Goal: Ask a question: Seek information or help from site administrators or community

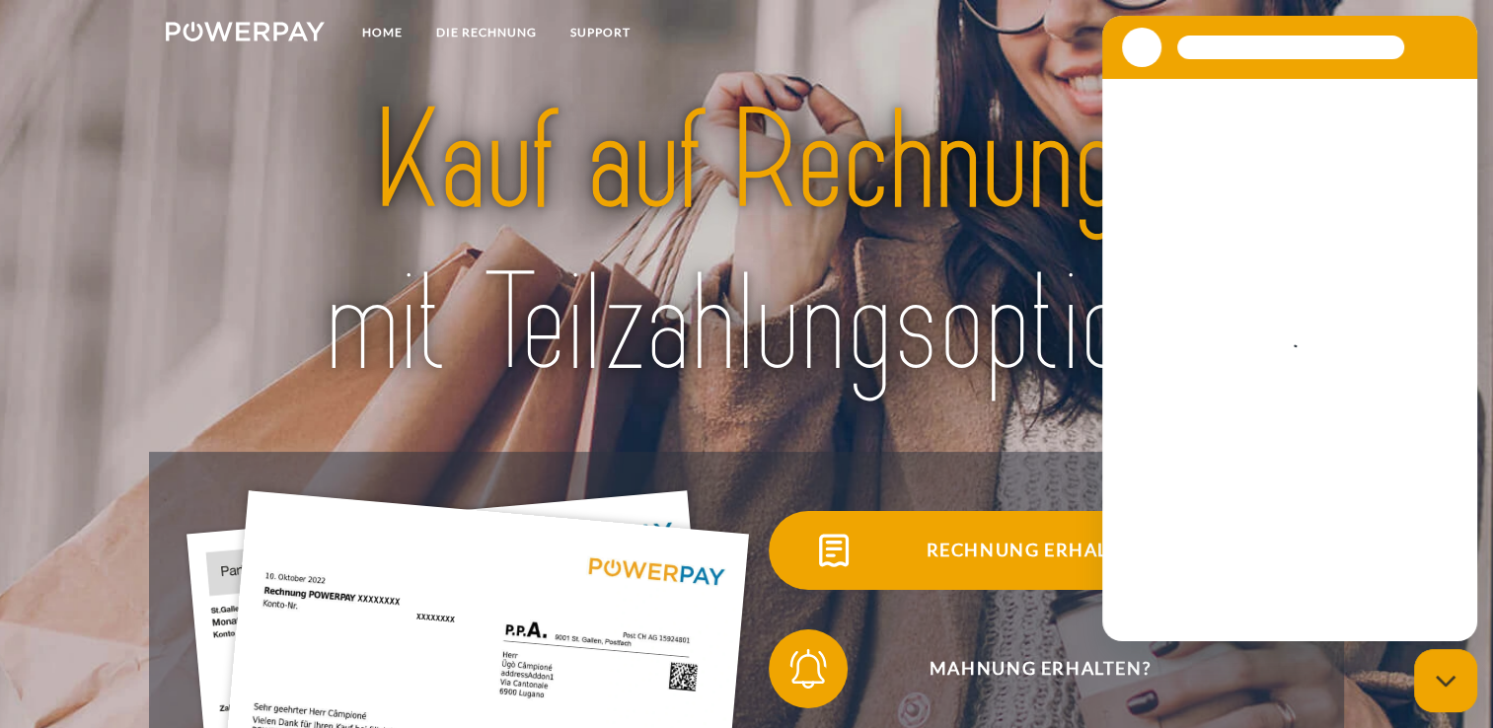
click at [991, 552] on span "Rechnung erhalten?" at bounding box center [1040, 550] width 484 height 79
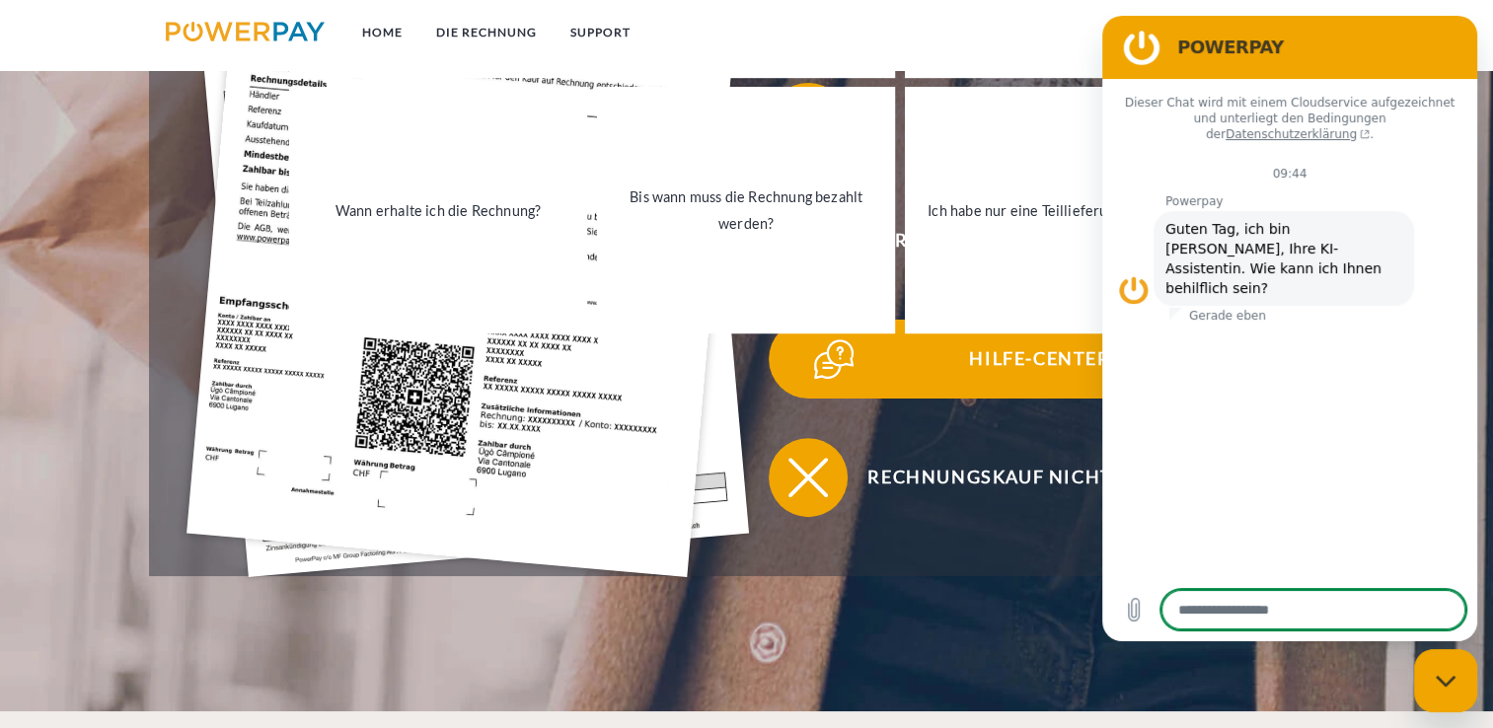
scroll to position [691, 0]
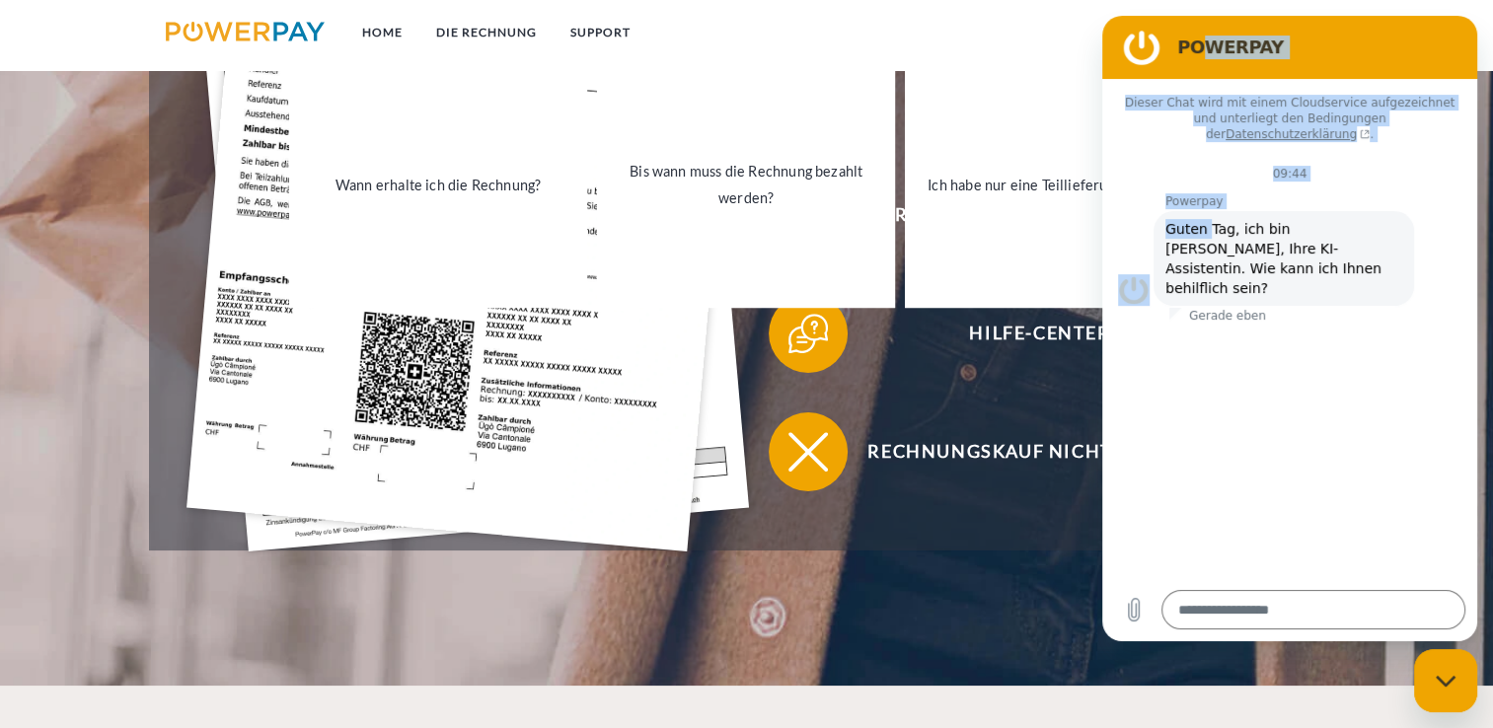
drag, startPoint x: 1199, startPoint y: 35, endPoint x: 1210, endPoint y: 221, distance: 186.9
click at [1210, 221] on div "POWERPAY Dieser Chat wird mit einem Cloudservice aufgezeichnet und unterliegt d…" at bounding box center [1289, 329] width 375 height 626
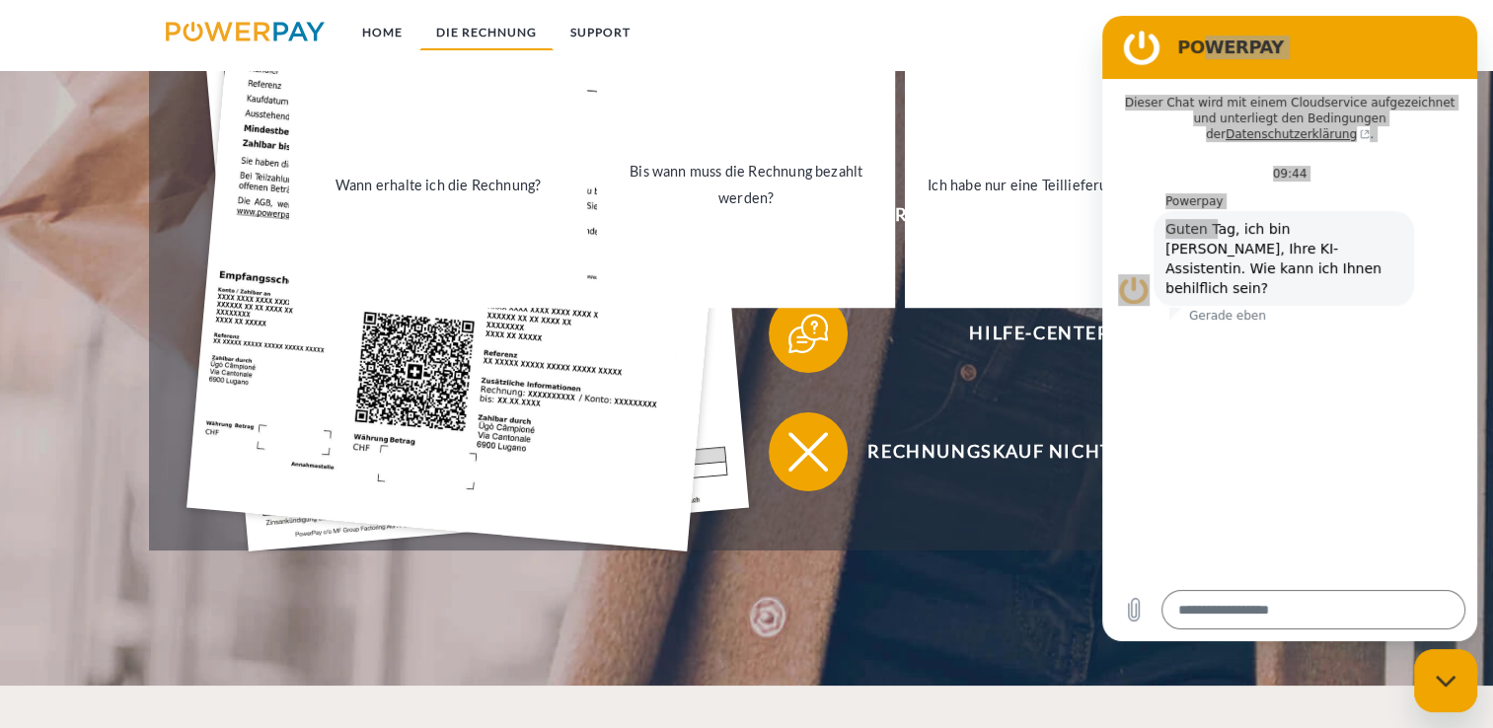
click at [477, 38] on link "DIE RECHNUNG" at bounding box center [486, 33] width 134 height 36
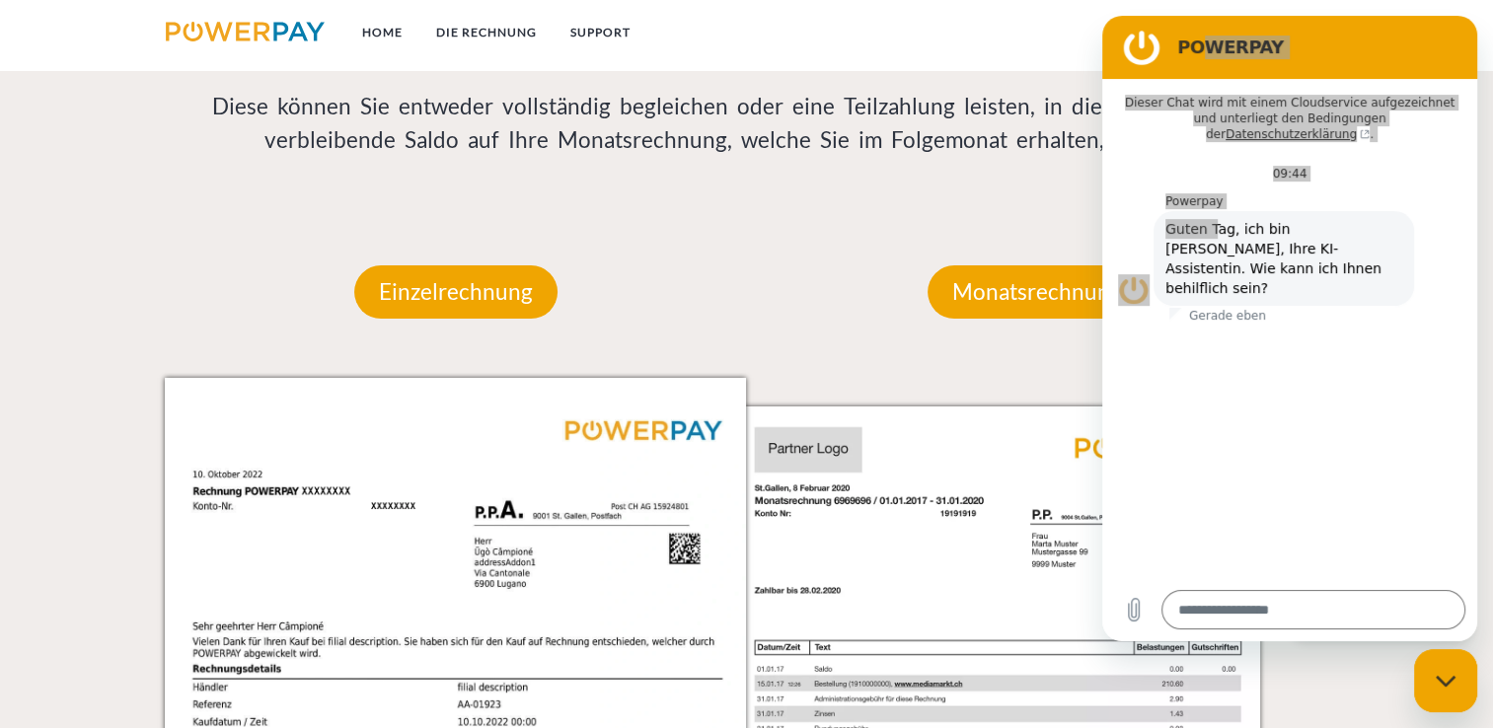
scroll to position [1677, 0]
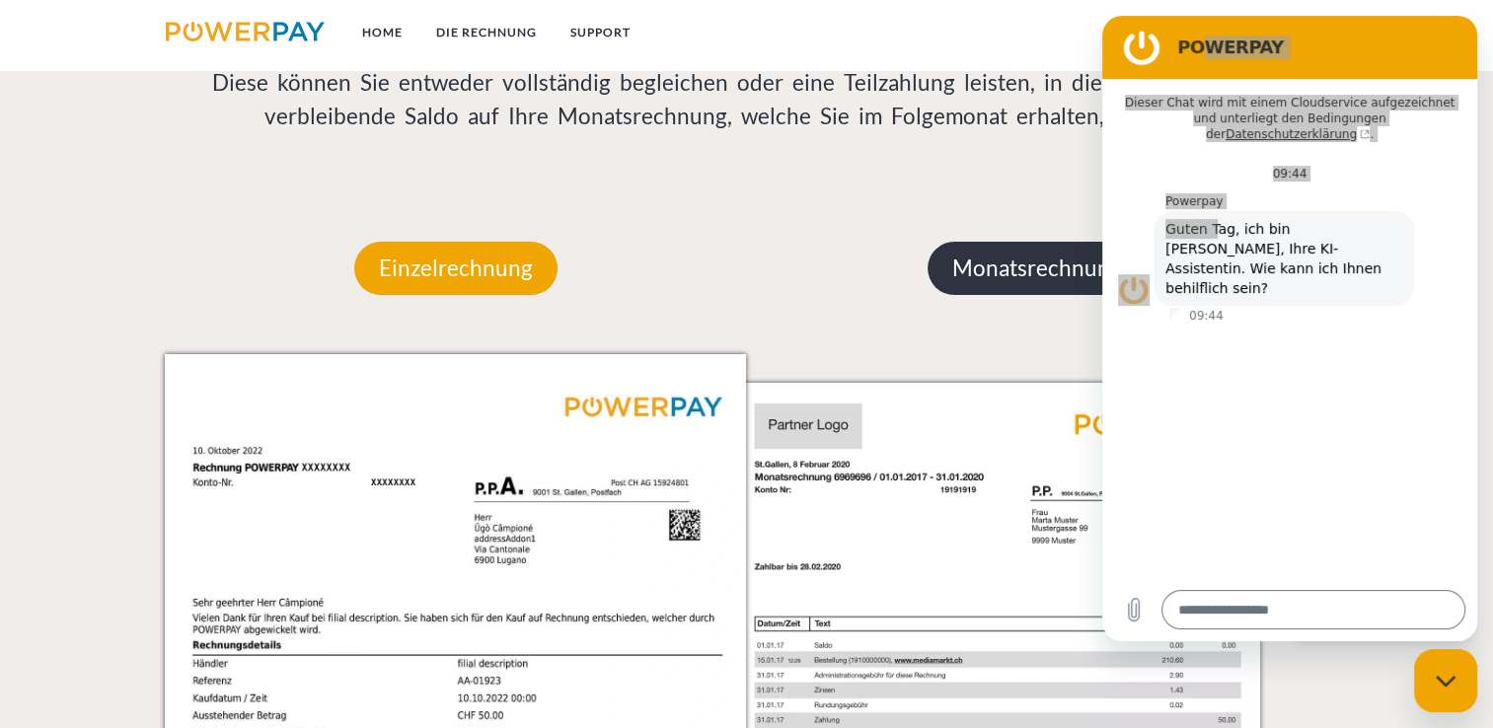
click at [975, 286] on p "Monatsrechnung" at bounding box center [1037, 268] width 219 height 53
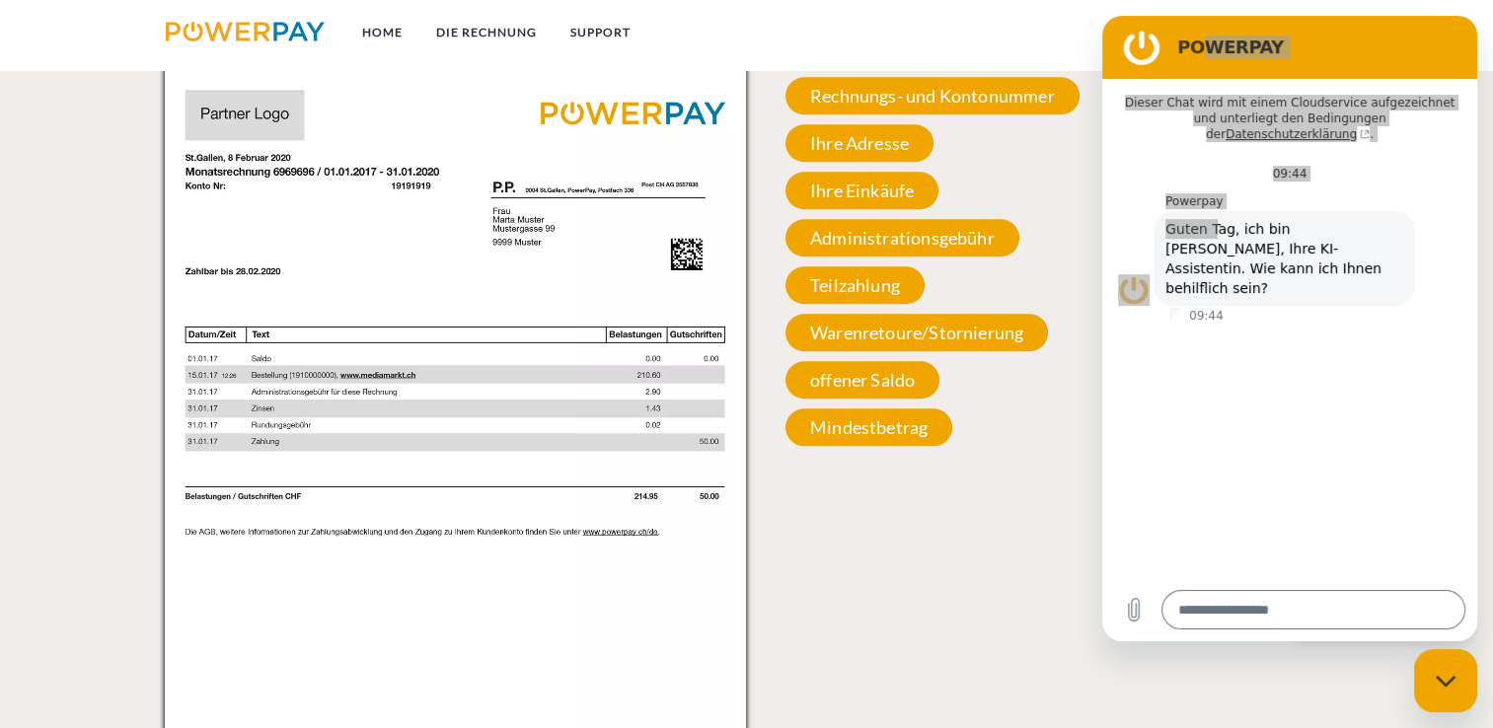
scroll to position [2072, 0]
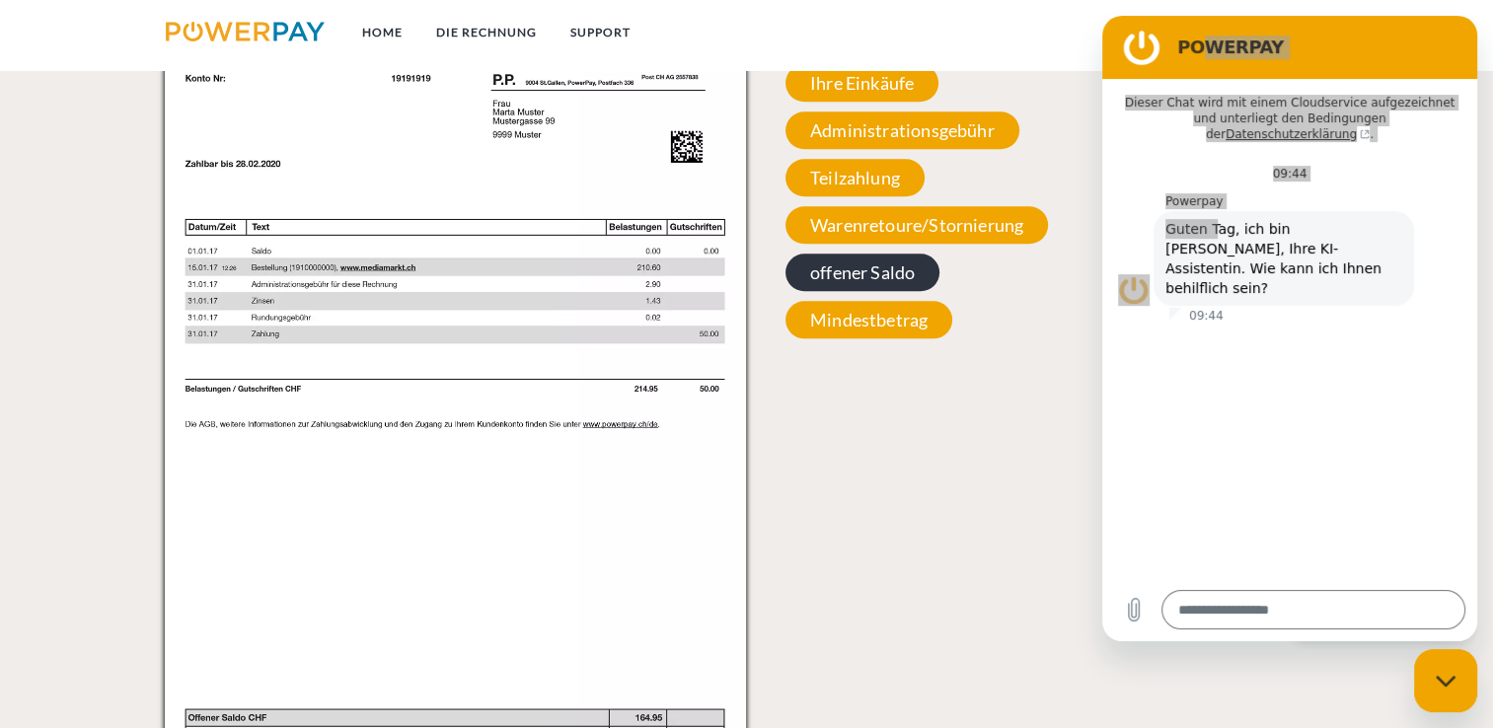
click at [867, 281] on span "offener Saldo" at bounding box center [863, 273] width 154 height 38
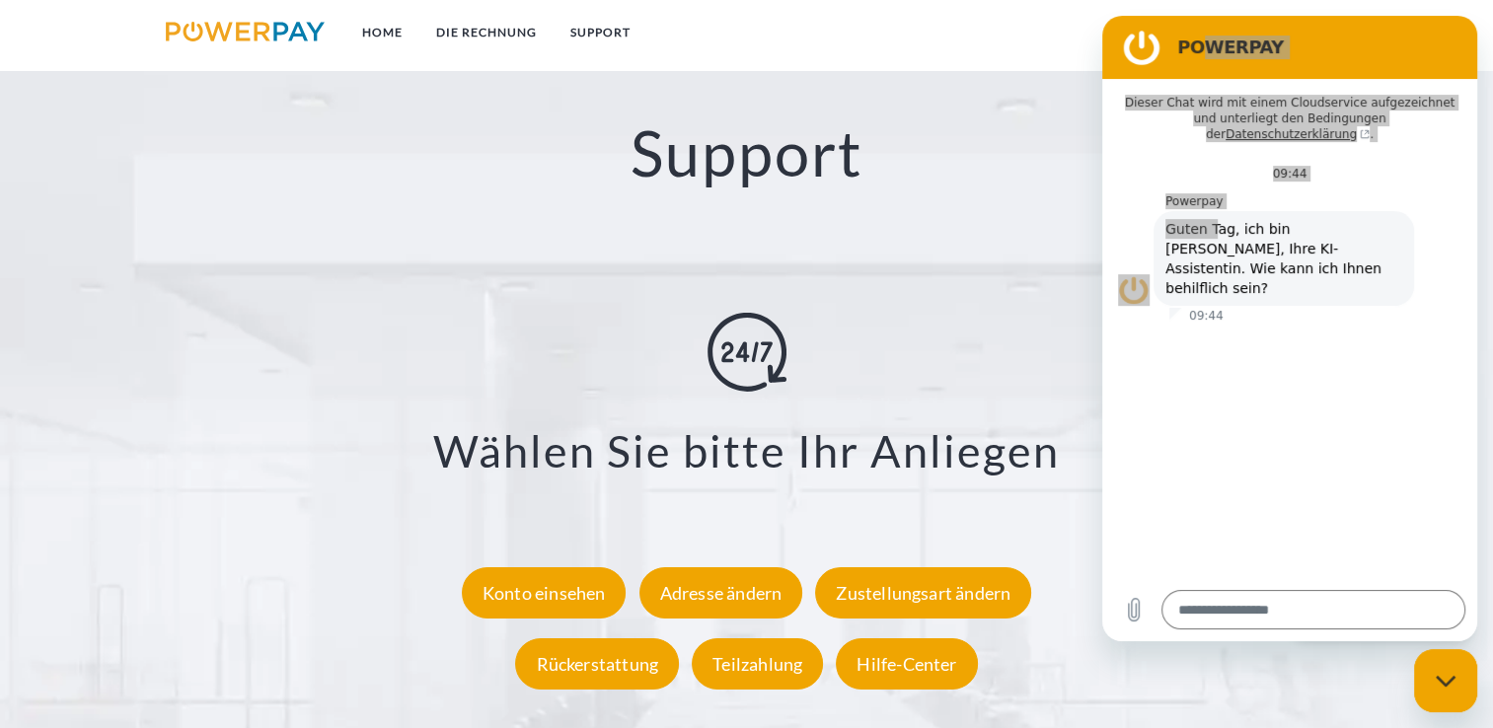
scroll to position [3453, 0]
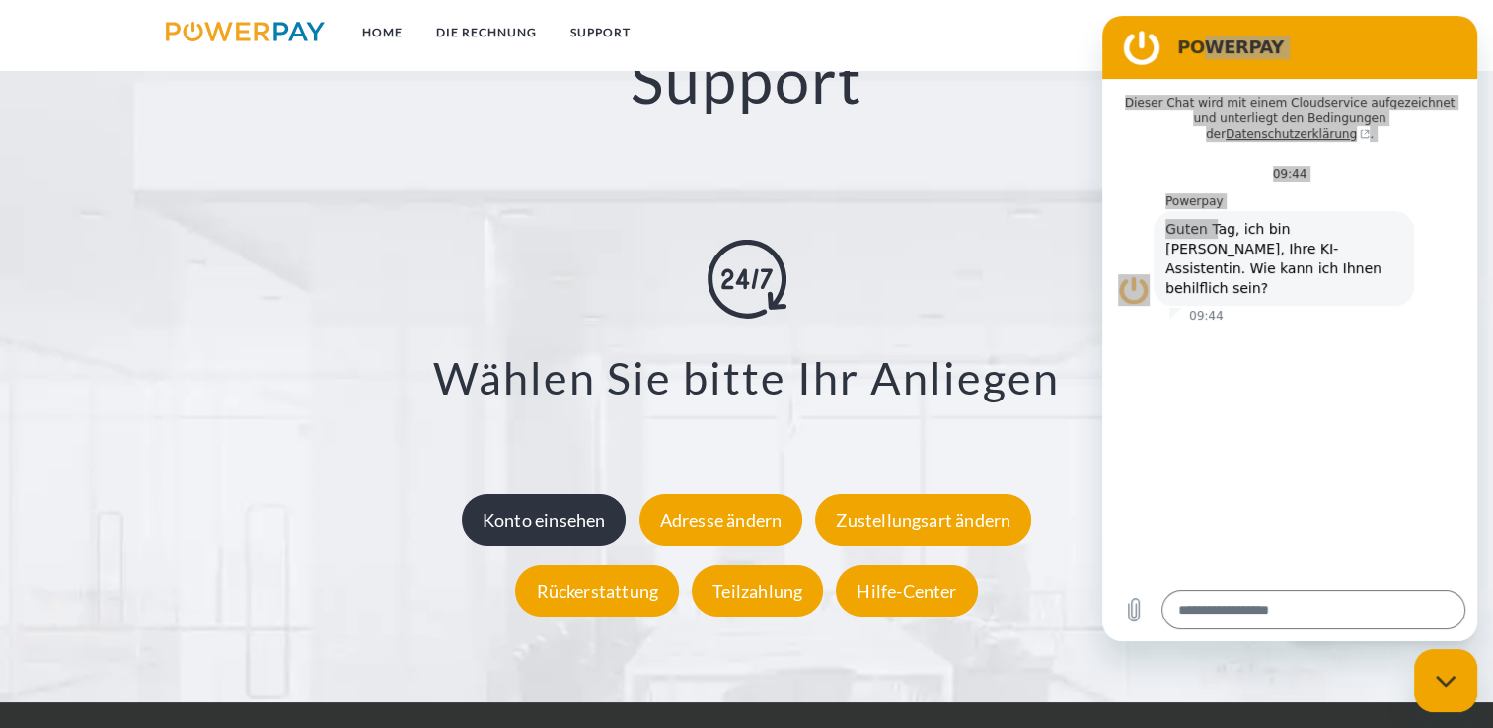
click at [591, 529] on div "Konto einsehen" at bounding box center [544, 518] width 165 height 51
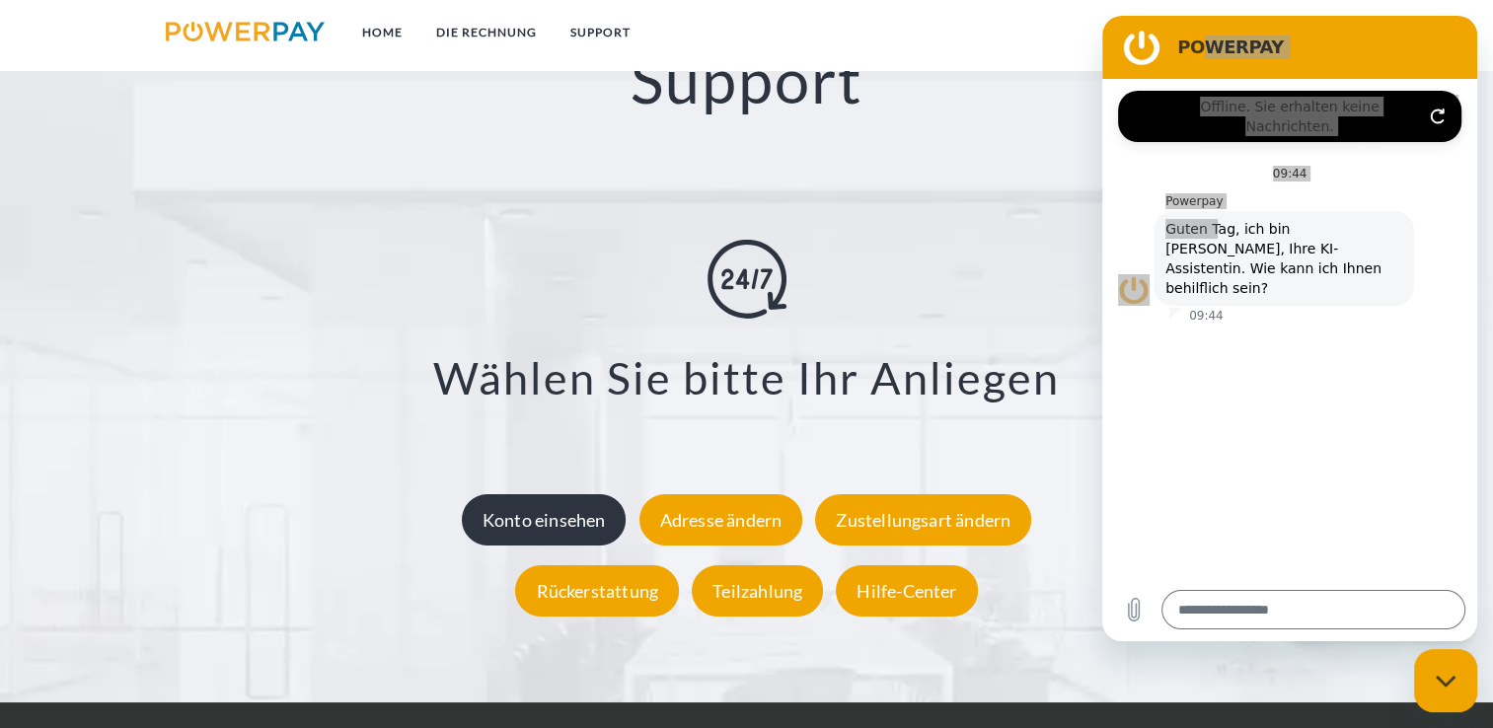
click at [547, 537] on div "Konto einsehen" at bounding box center [544, 518] width 165 height 51
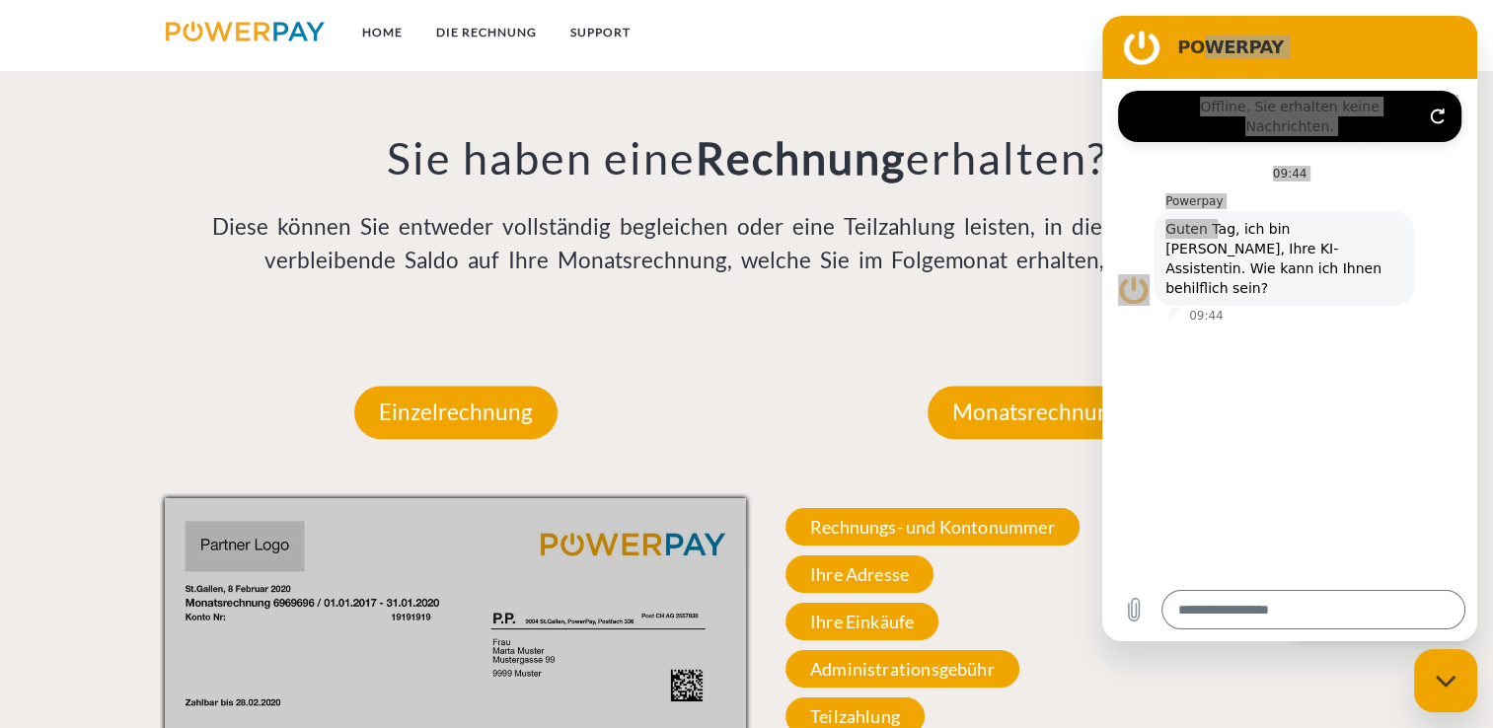
scroll to position [1479, 0]
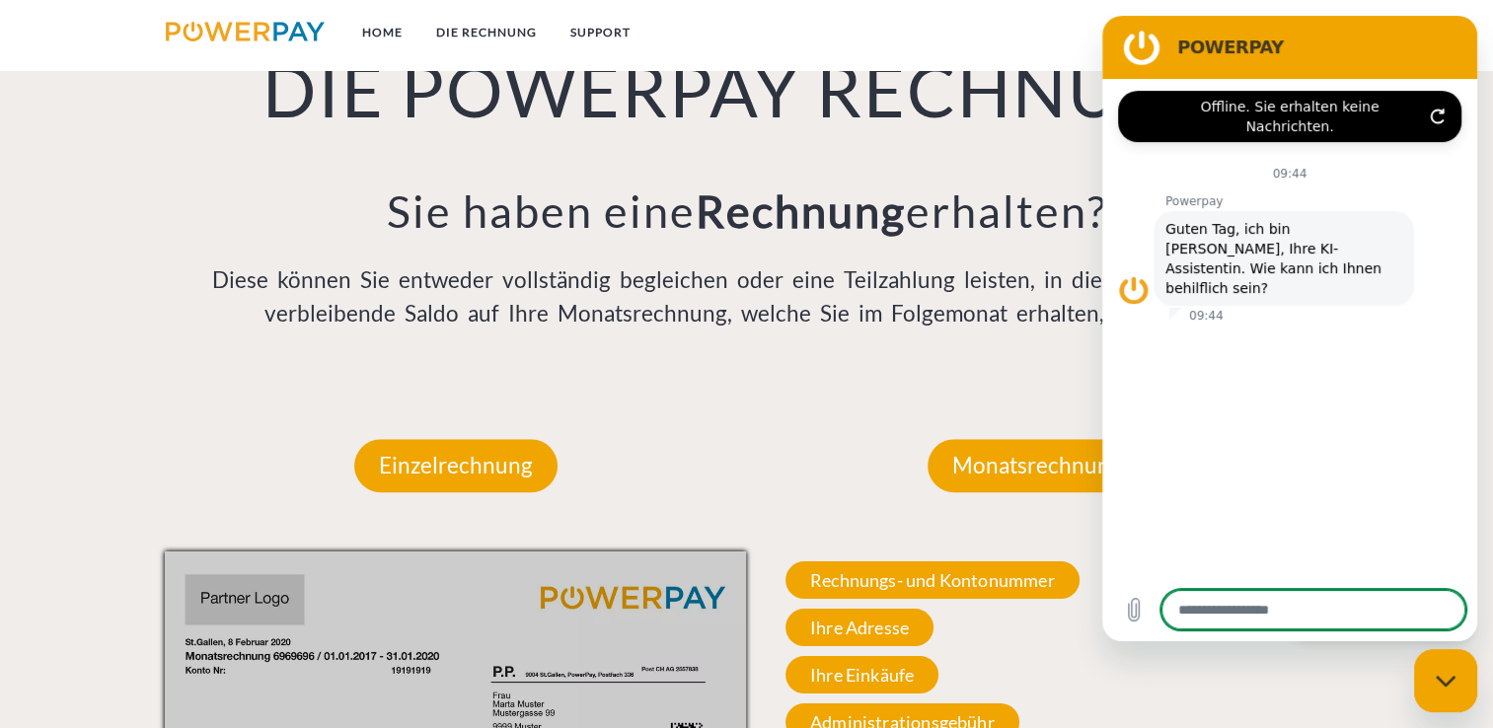
click at [1304, 599] on textarea at bounding box center [1314, 609] width 304 height 39
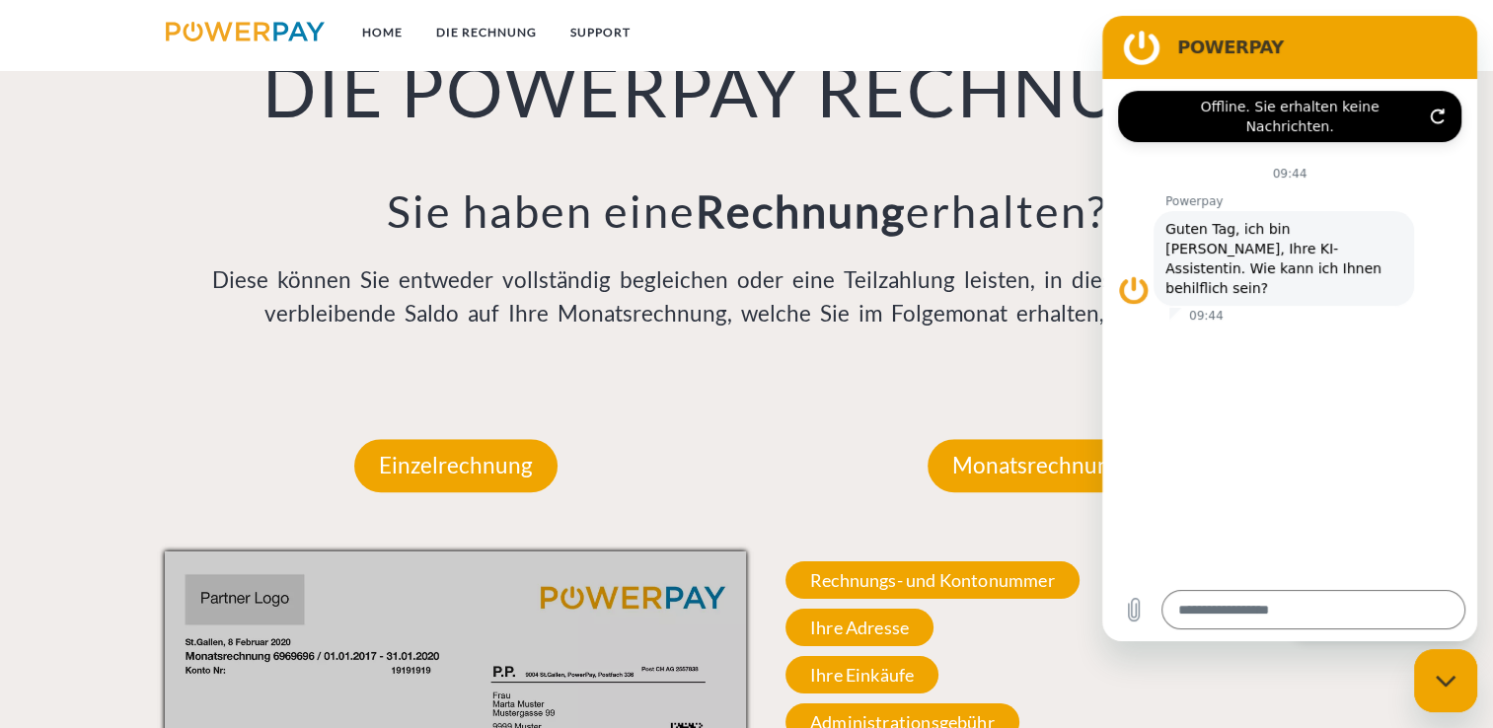
click at [1439, 110] on icon "Verbindung aktualisieren" at bounding box center [1438, 117] width 12 height 14
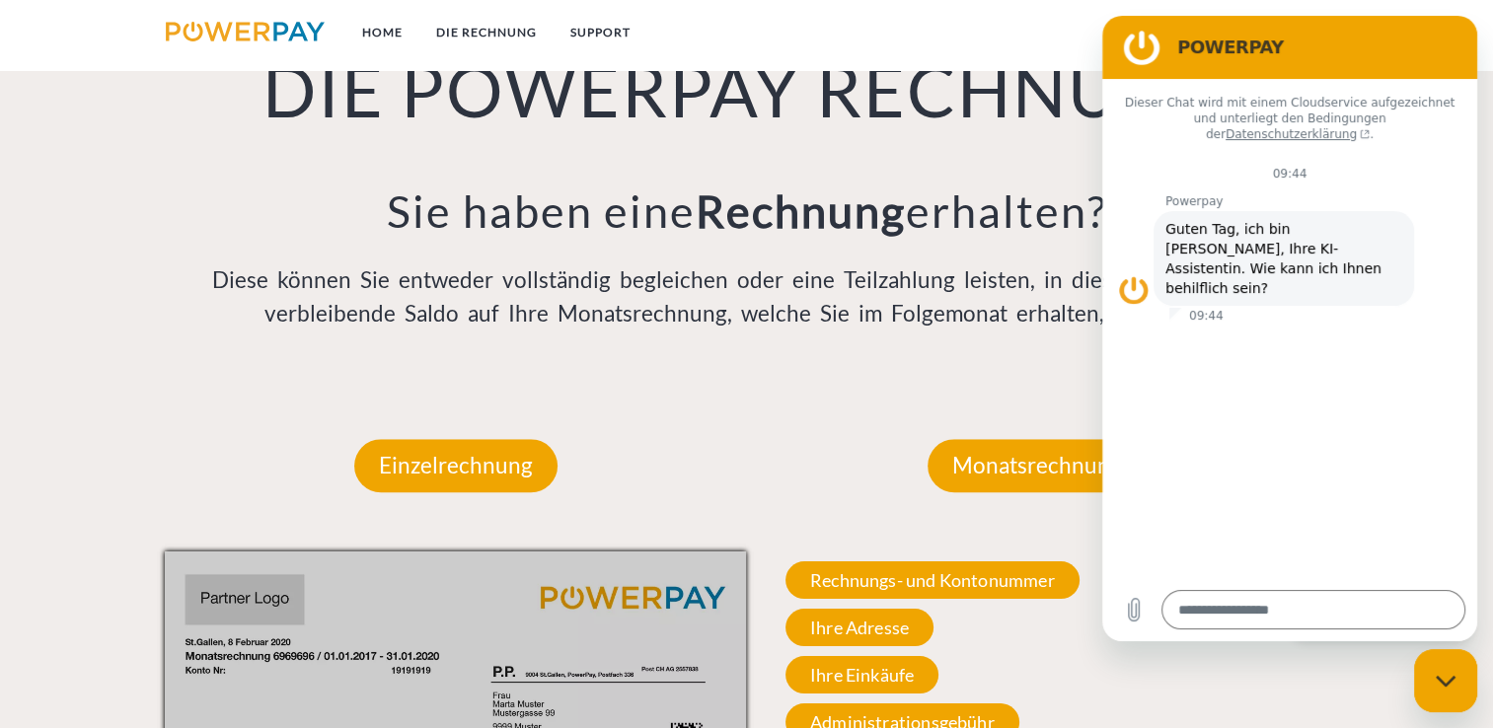
type textarea "*"
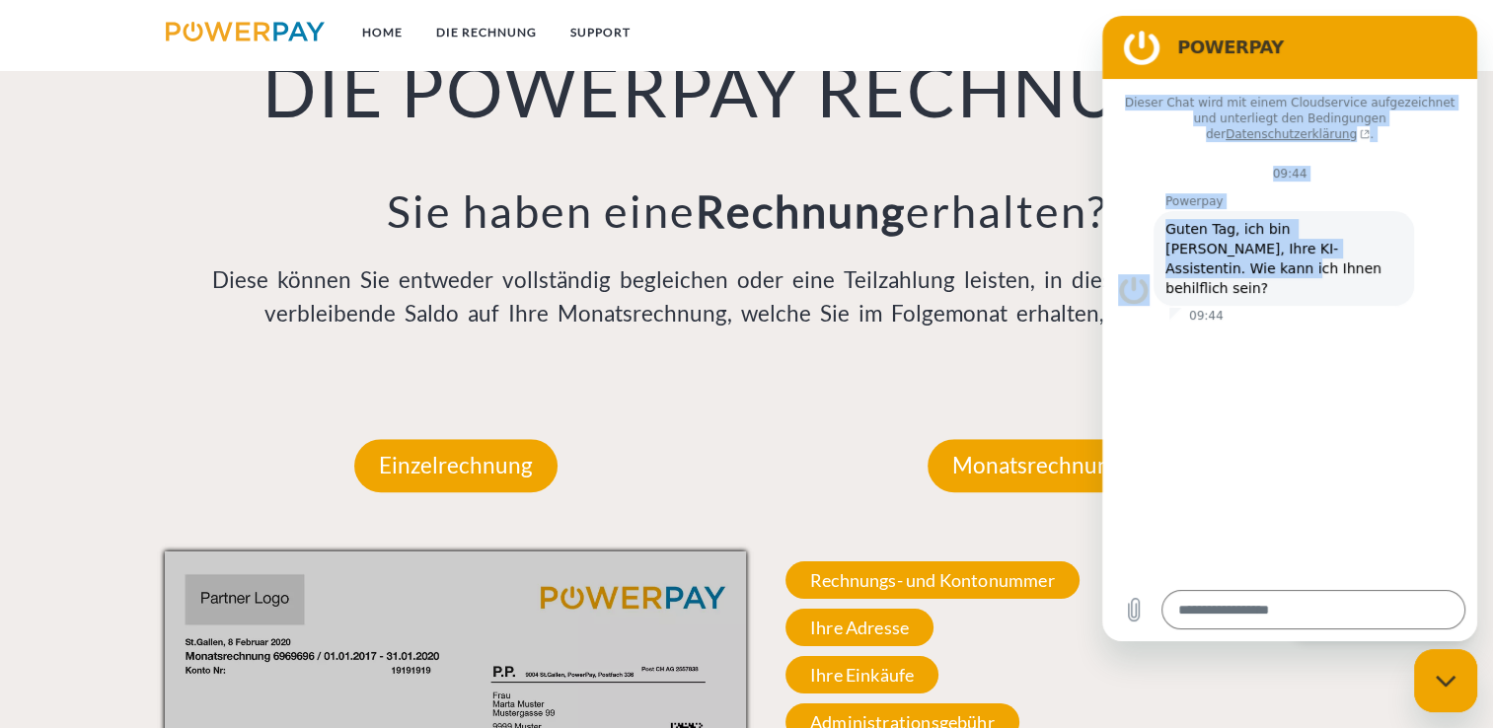
drag, startPoint x: 1400, startPoint y: 47, endPoint x: 1392, endPoint y: 242, distance: 194.6
click at [1392, 242] on div "POWERPAY Sie sind jetzt online Dieser Chat wird mit einem Cloudservice aufgezei…" at bounding box center [1289, 329] width 375 height 626
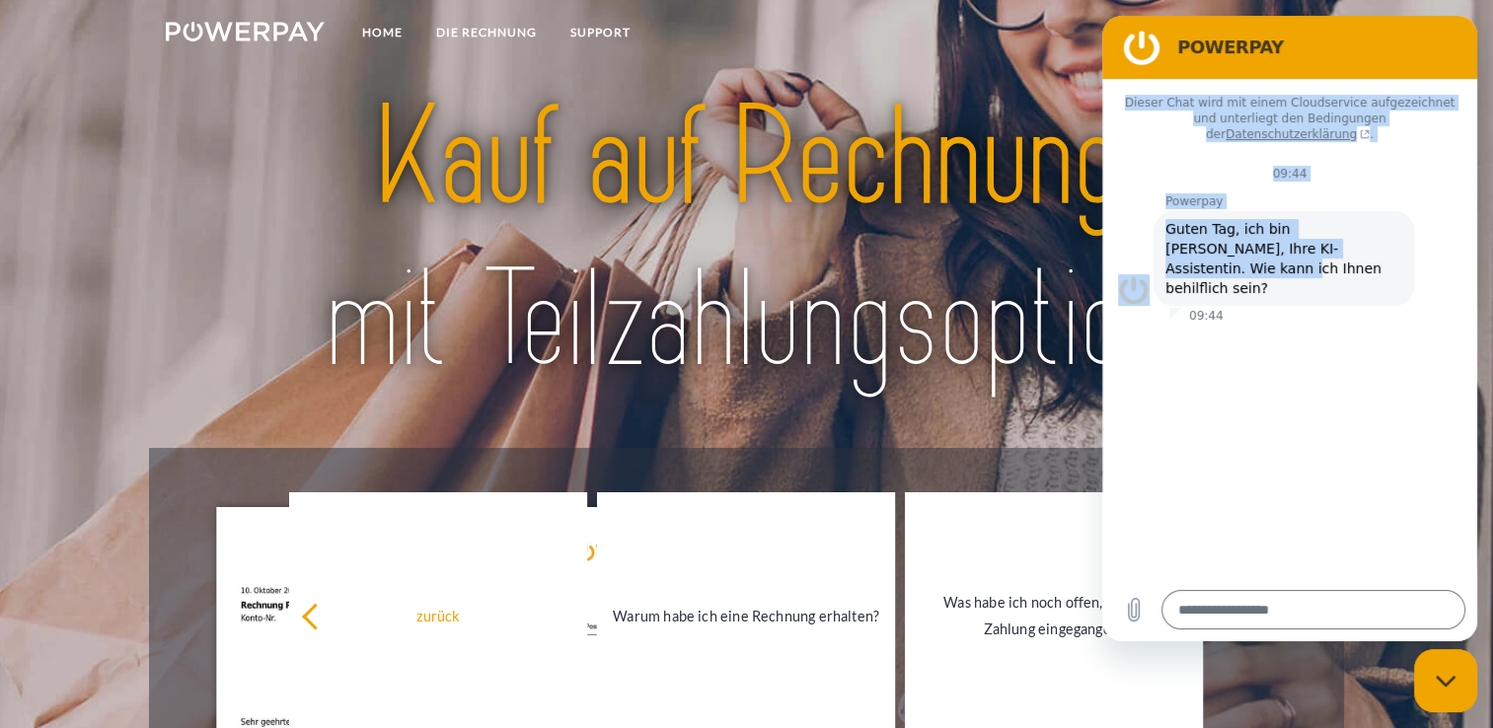
scroll to position [0, 0]
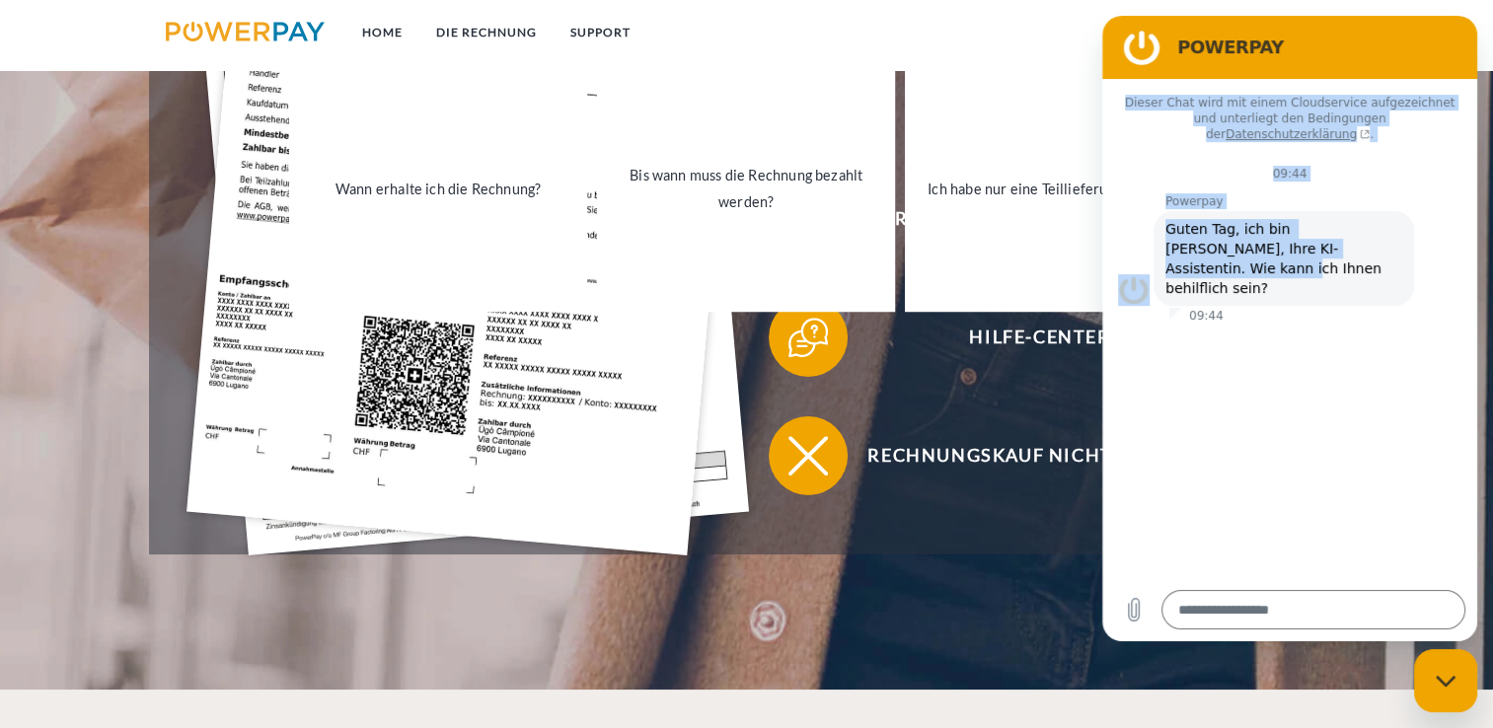
scroll to position [691, 0]
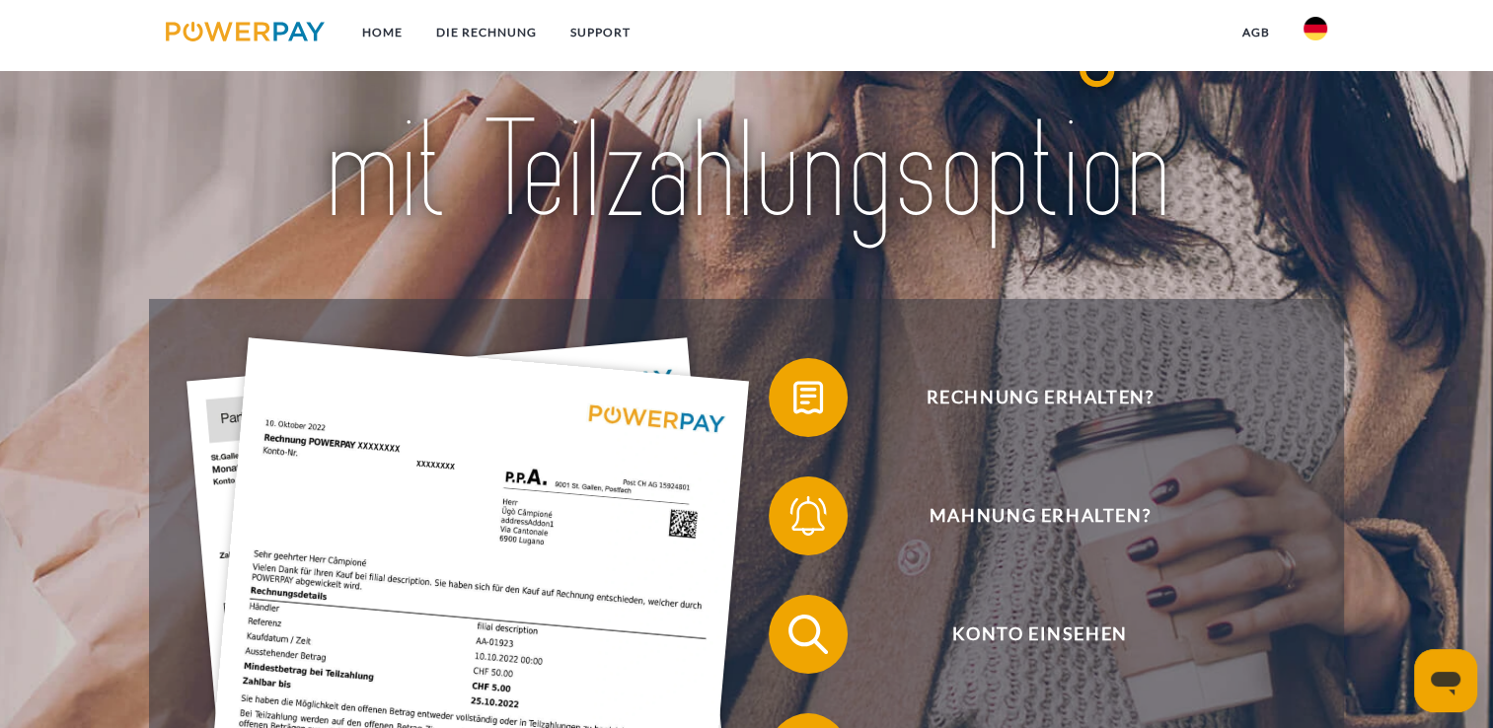
scroll to position [197, 0]
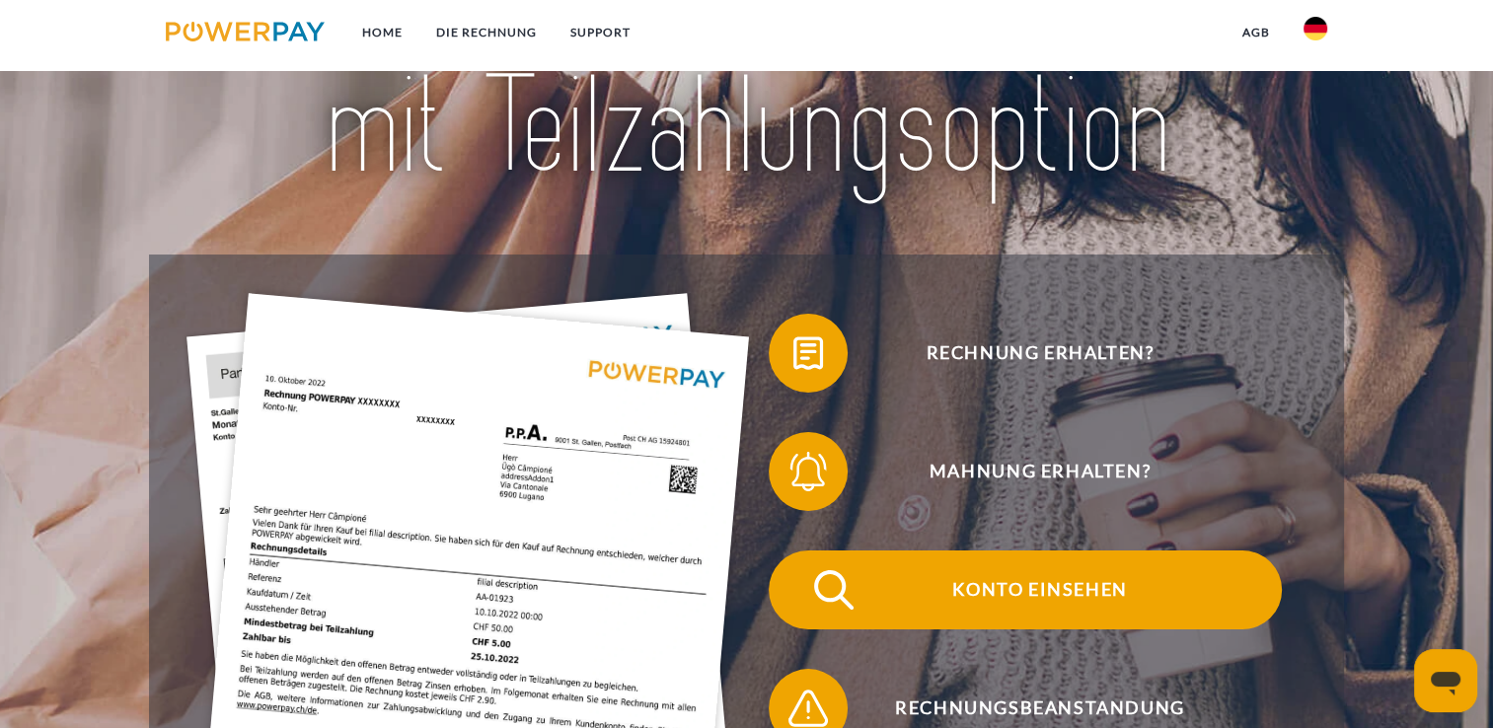
click at [1033, 587] on span "Konto einsehen" at bounding box center [1040, 590] width 484 height 79
